Goal: Task Accomplishment & Management: Use online tool/utility

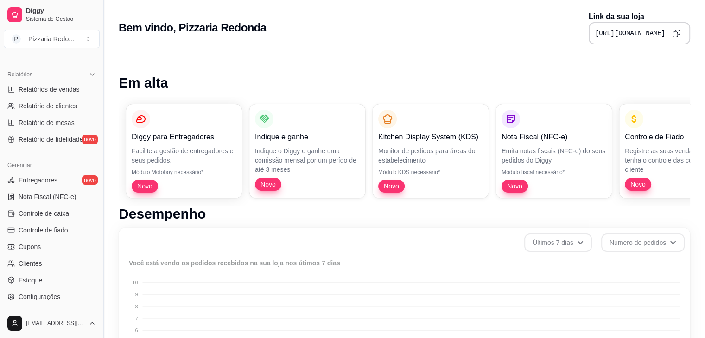
scroll to position [328, 0]
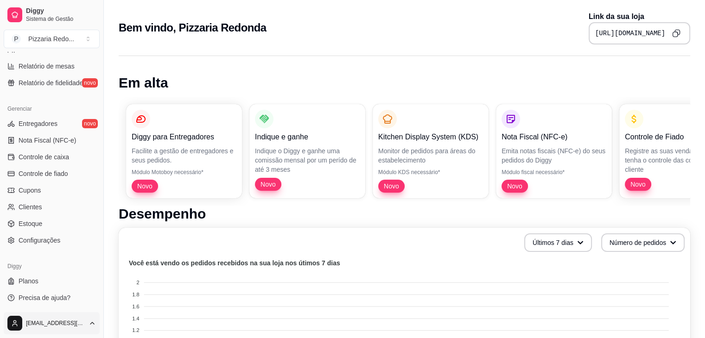
click at [51, 320] on html "Diggy Sistema de Gestão P Pizzaria Redo ... Loja fechada Período gratuito até 0…" at bounding box center [352, 169] width 705 height 338
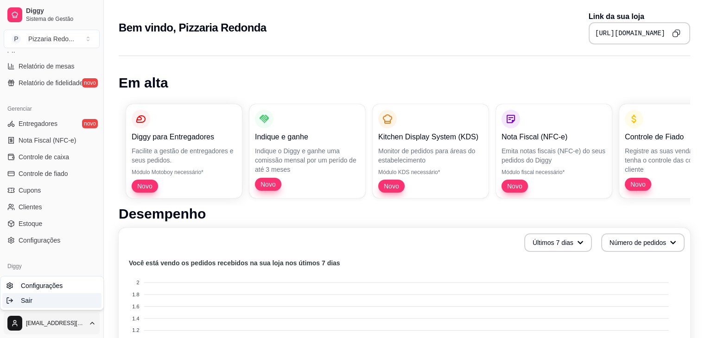
click at [45, 299] on div "Sair" at bounding box center [51, 300] width 99 height 15
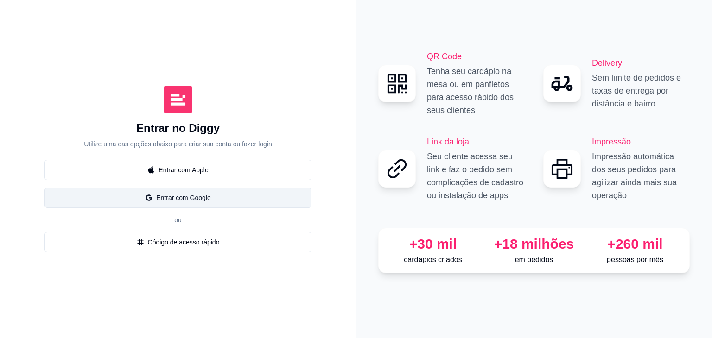
click at [209, 201] on button "Entrar com Google" at bounding box center [178, 198] width 267 height 20
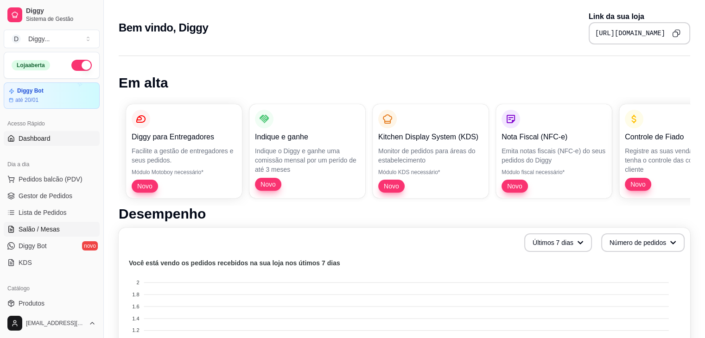
scroll to position [27, 0]
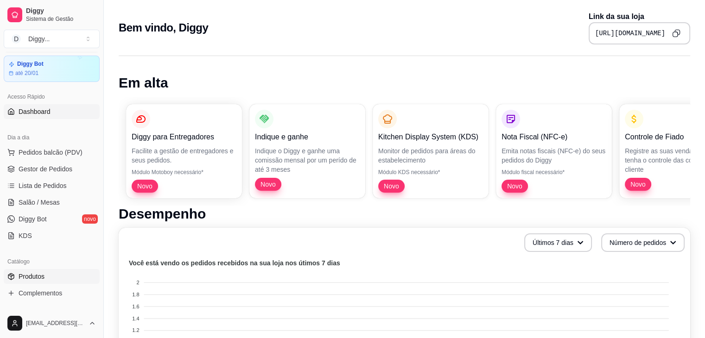
click at [49, 269] on link "Produtos" at bounding box center [52, 276] width 96 height 15
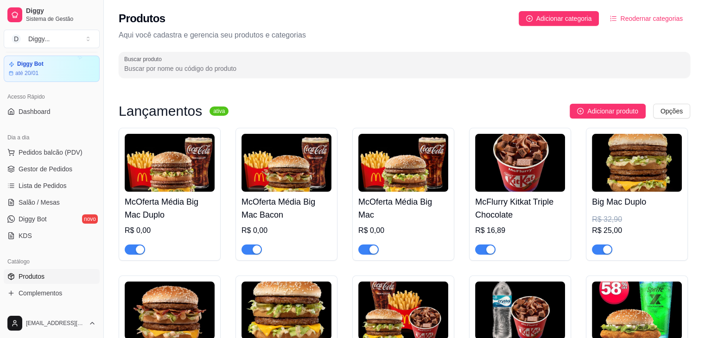
click at [300, 176] on img at bounding box center [287, 163] width 90 height 58
click at [60, 293] on span "Complementos" at bounding box center [41, 293] width 44 height 9
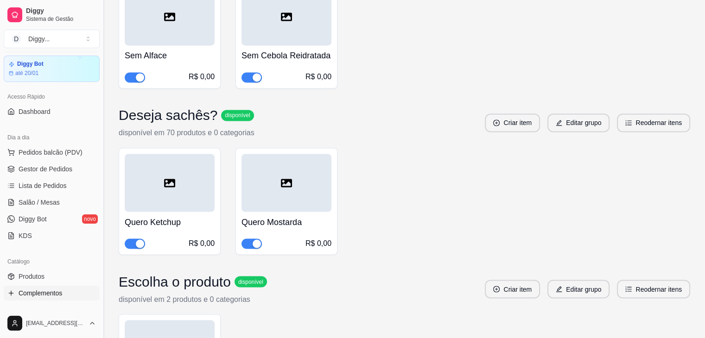
scroll to position [1603, 0]
